Goal: Information Seeking & Learning: Find specific fact

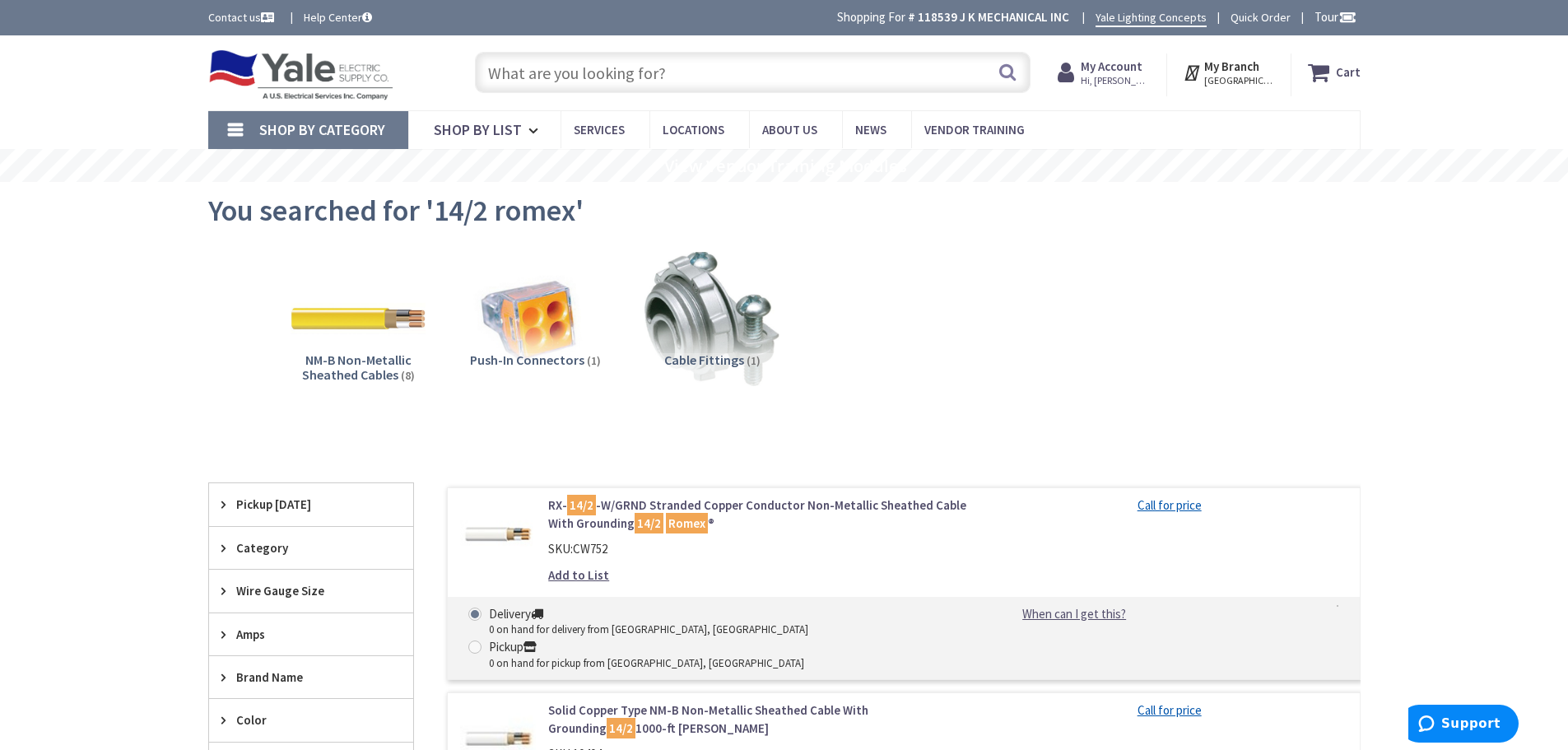
click at [686, 64] on input "text" at bounding box center [752, 72] width 556 height 42
type input "4 xhhw"
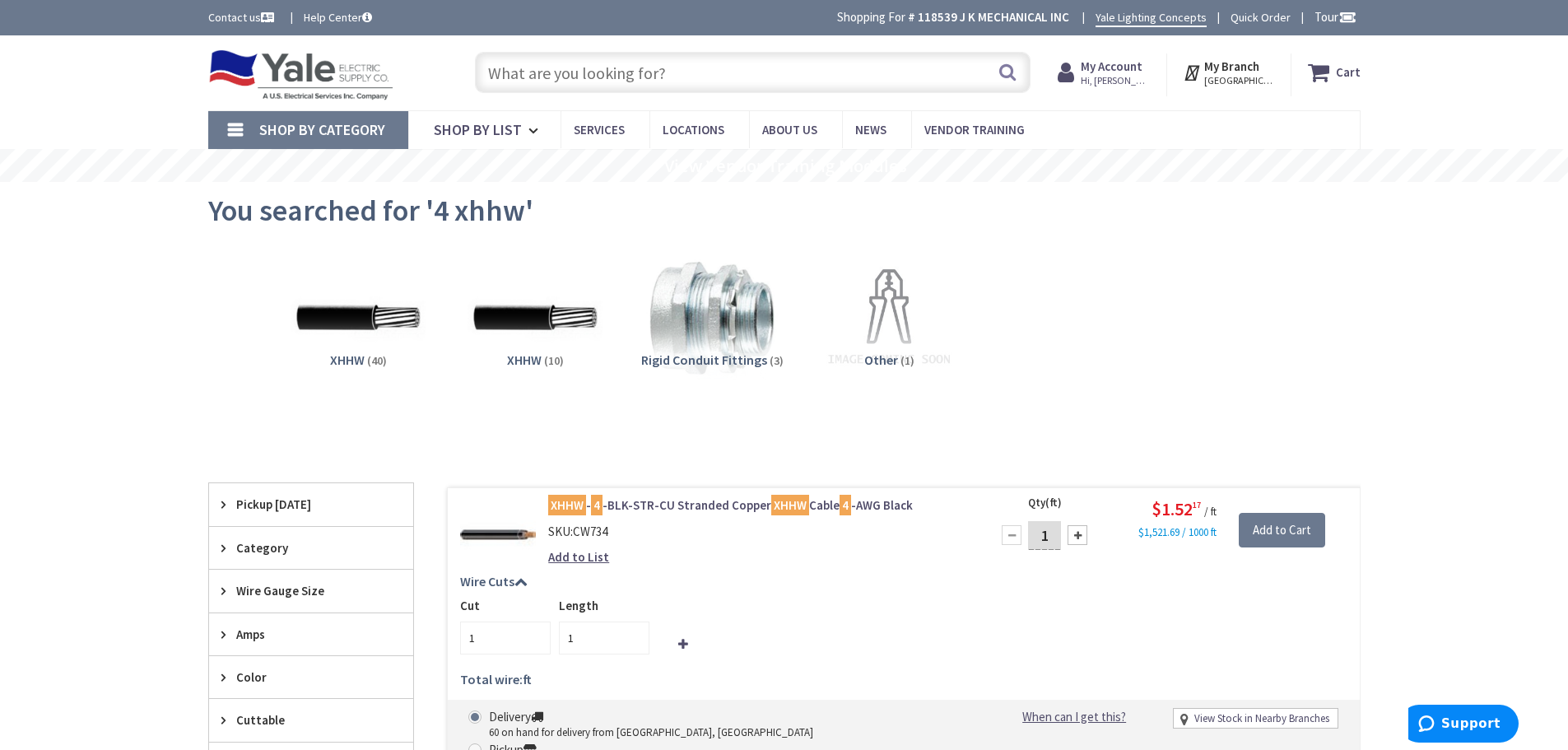
click at [738, 79] on input "text" at bounding box center [752, 72] width 556 height 42
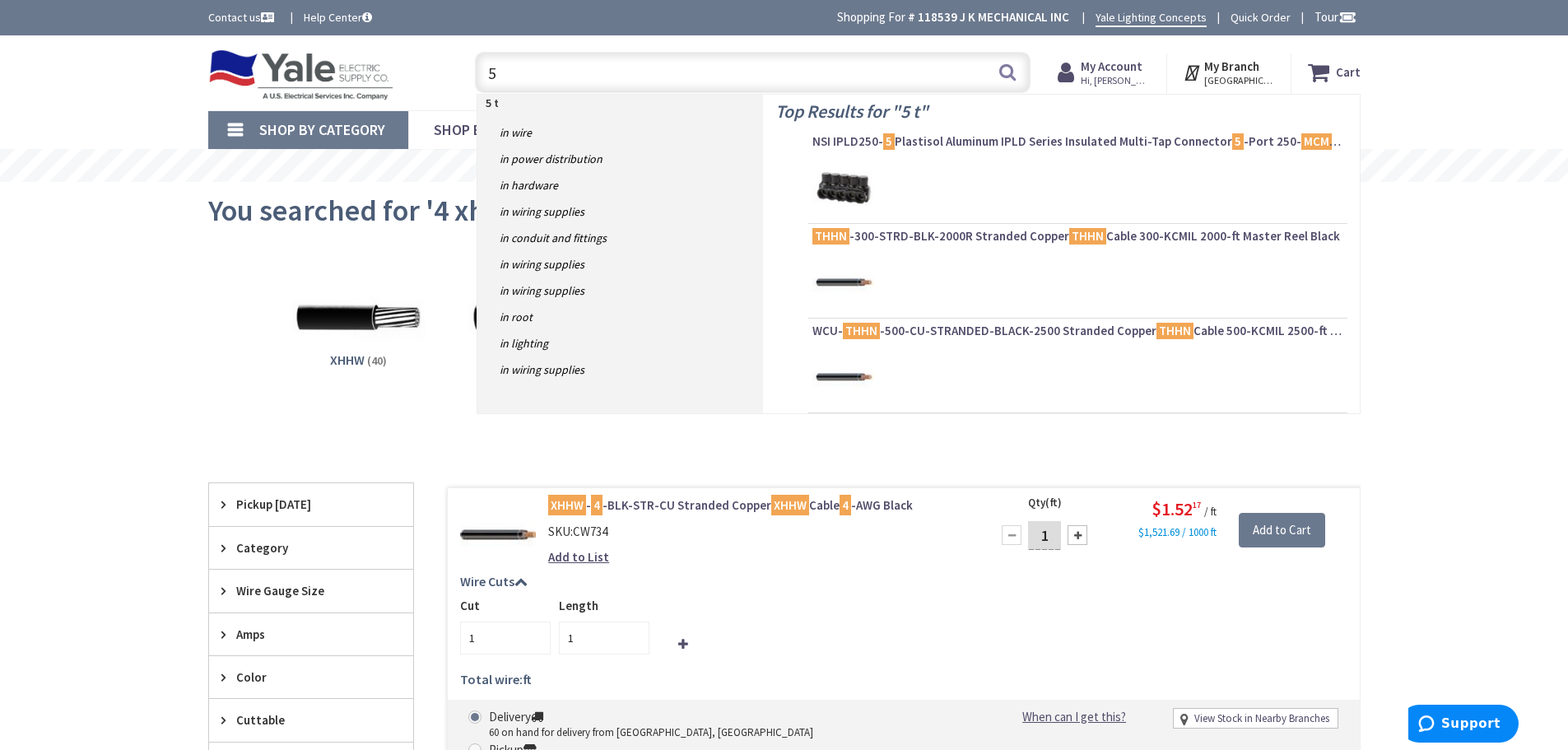
type input "5"
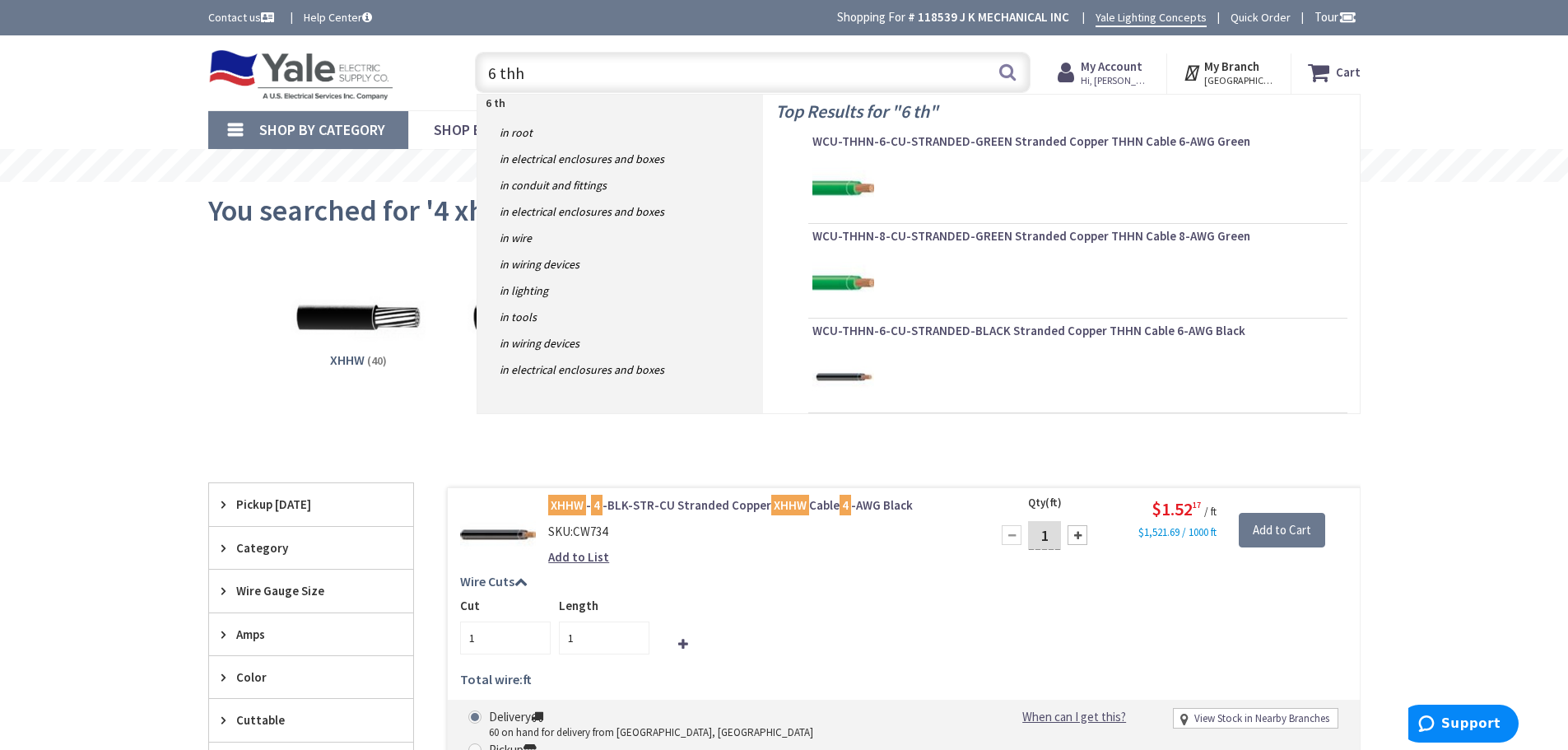
type input "6 thhn"
